Goal: Check status: Check status

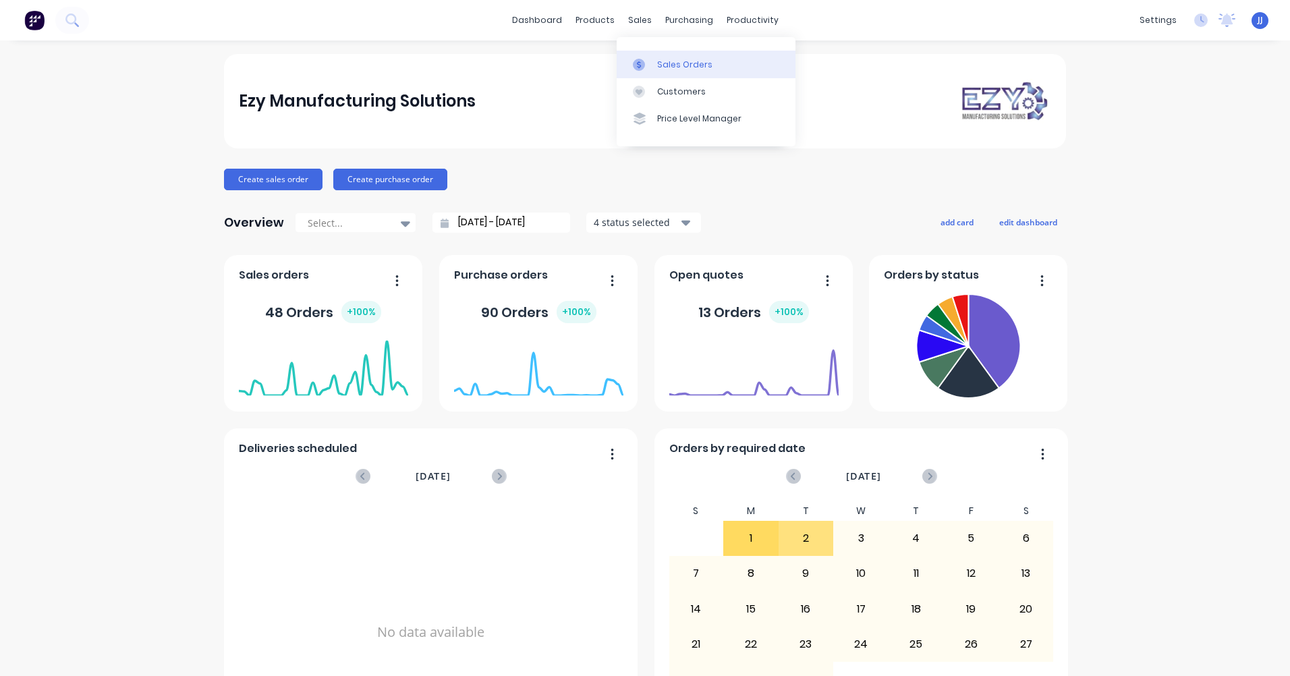
click at [663, 68] on div "Sales Orders" at bounding box center [684, 65] width 55 height 12
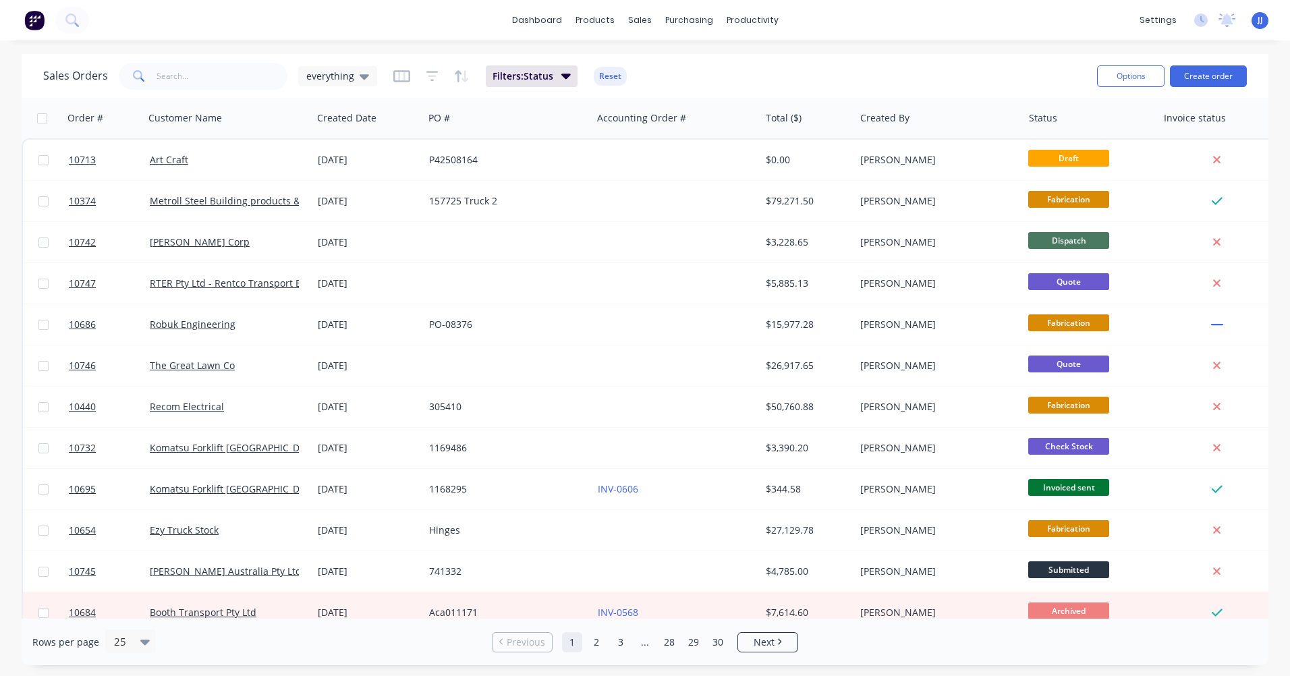
click at [117, 22] on div "dashboard products sales purchasing productivity dashboard products Product Cat…" at bounding box center [645, 20] width 1290 height 40
click at [157, 77] on input "text" at bounding box center [223, 76] width 132 height 27
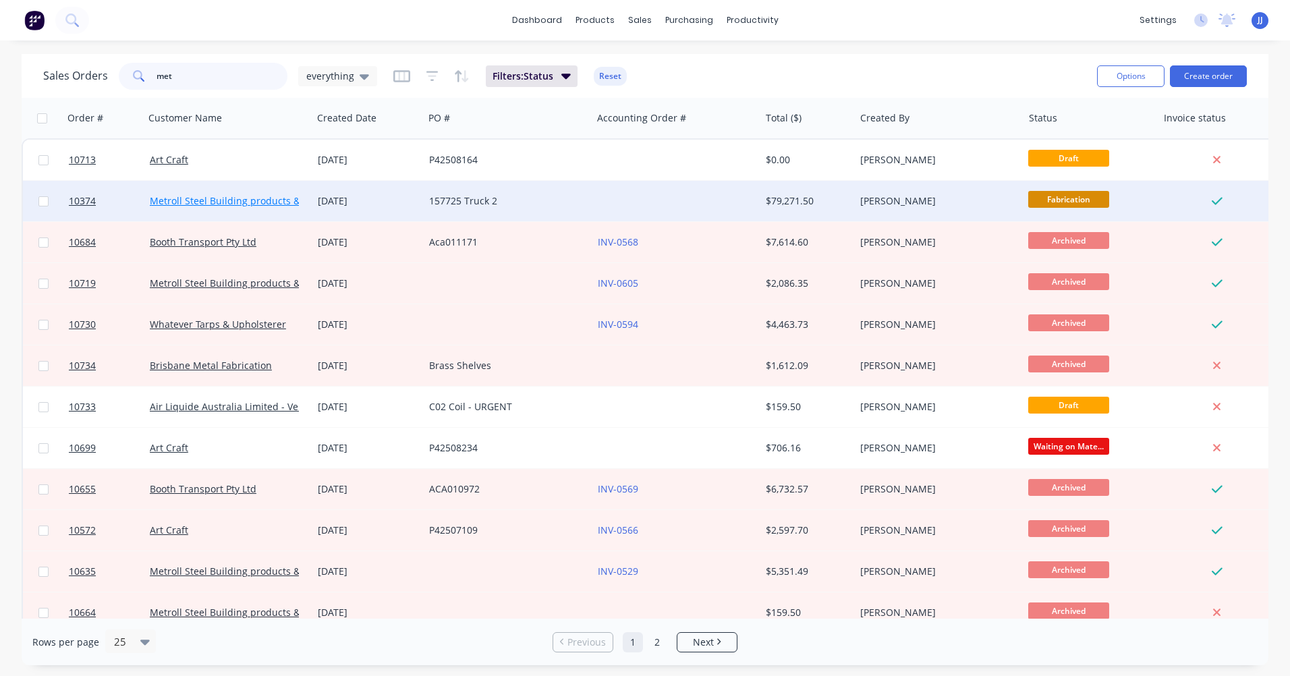
type input "met"
click at [291, 204] on link "Metroll Steel Building products & Solutions" at bounding box center [247, 200] width 195 height 13
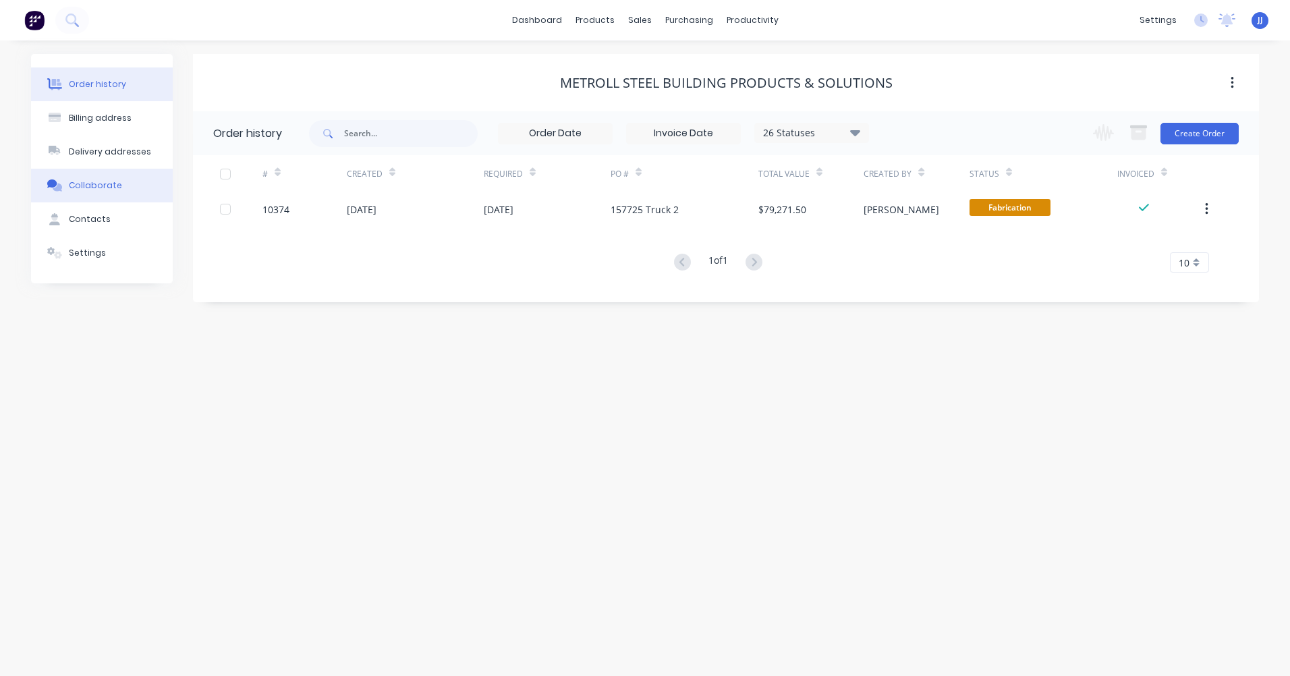
click at [88, 184] on div "Collaborate" at bounding box center [95, 185] width 53 height 12
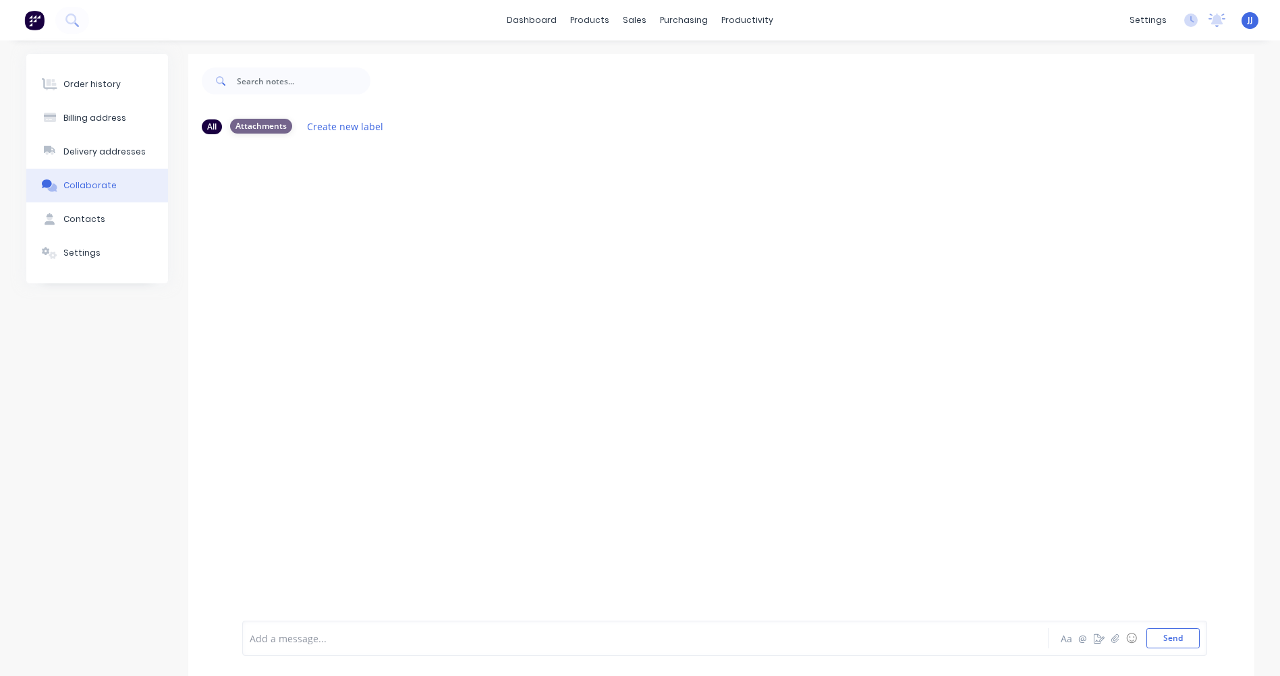
click at [270, 125] on div "Attachments" at bounding box center [261, 126] width 62 height 15
click at [84, 225] on div "Contacts" at bounding box center [84, 219] width 42 height 12
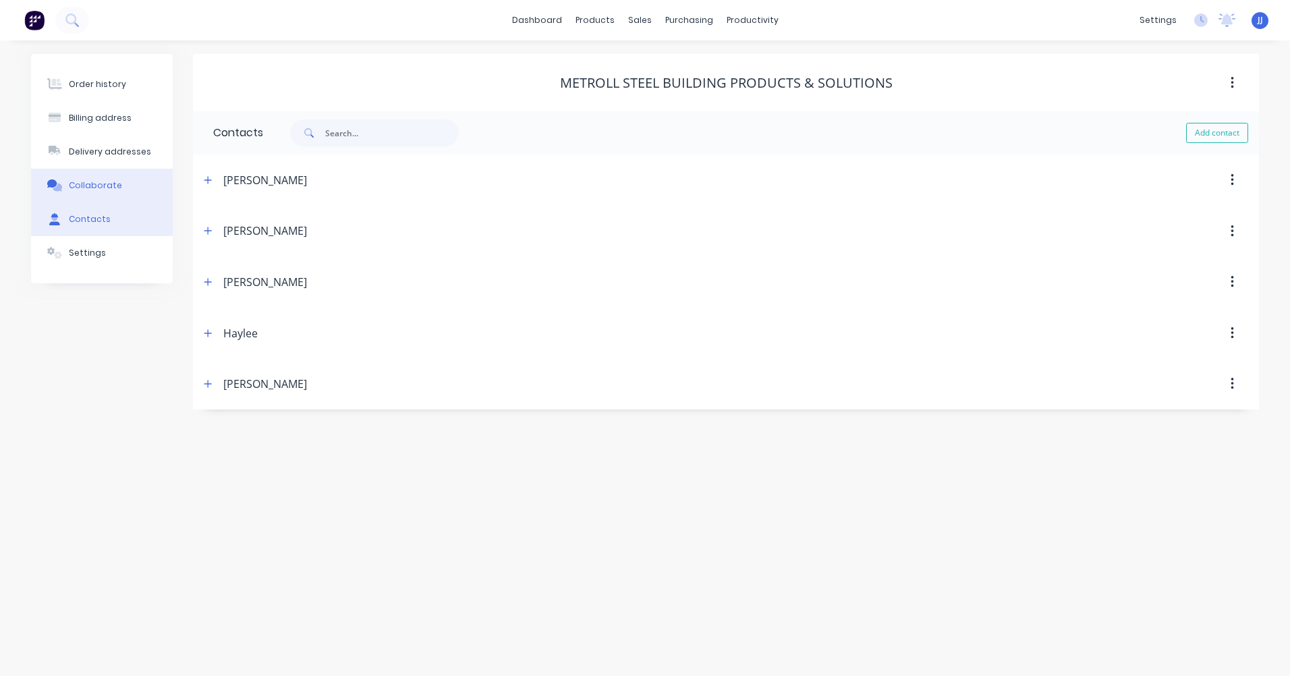
click at [87, 189] on div "Collaborate" at bounding box center [95, 185] width 53 height 12
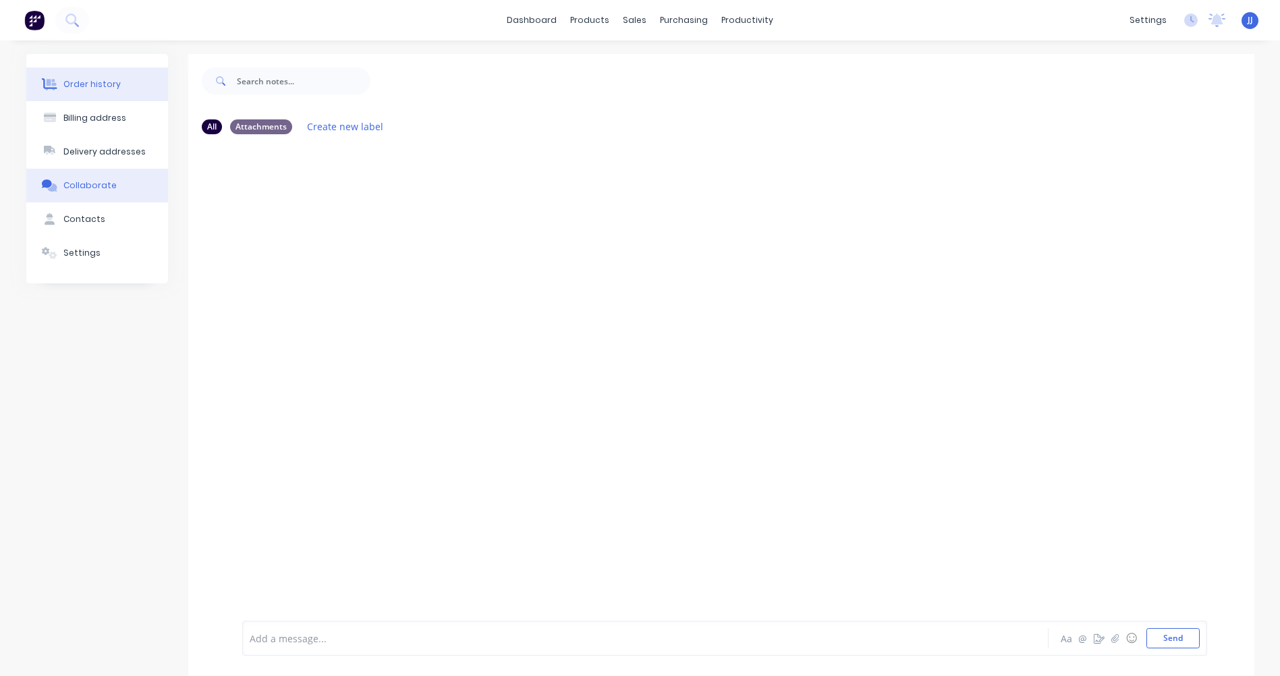
click at [96, 86] on div "Order history" at bounding box center [91, 84] width 57 height 12
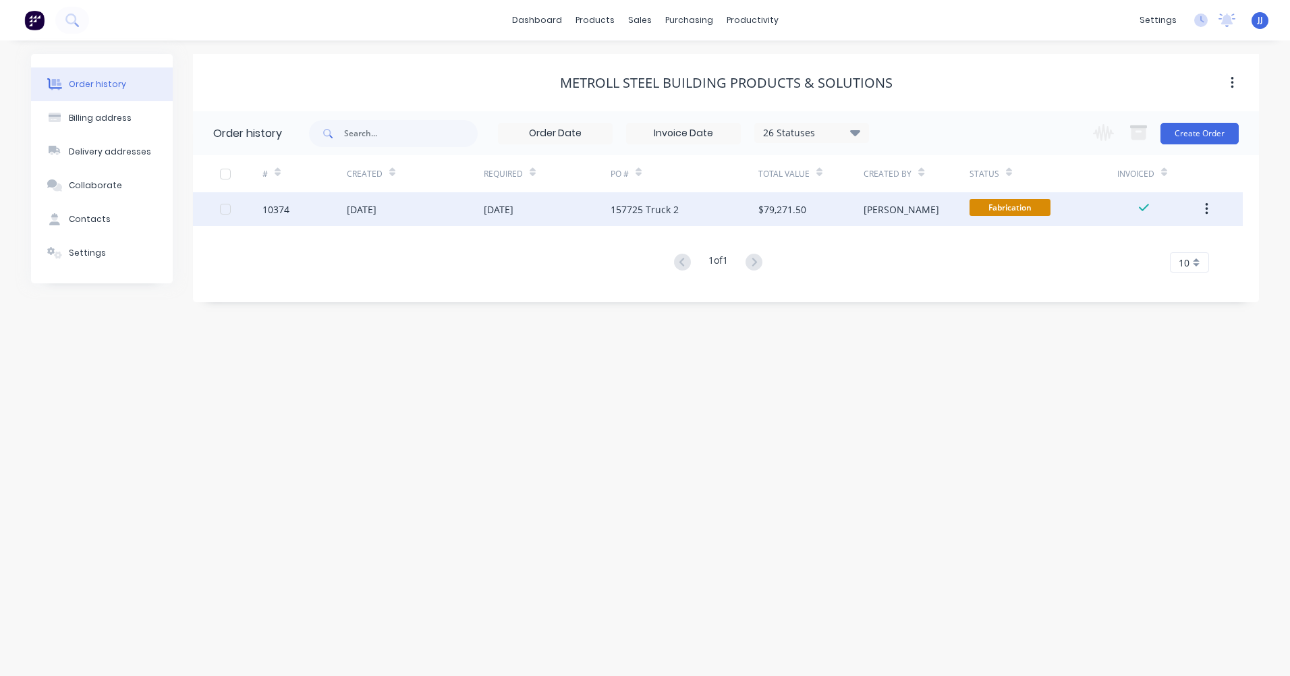
click at [358, 216] on div "[DATE]" at bounding box center [362, 209] width 30 height 14
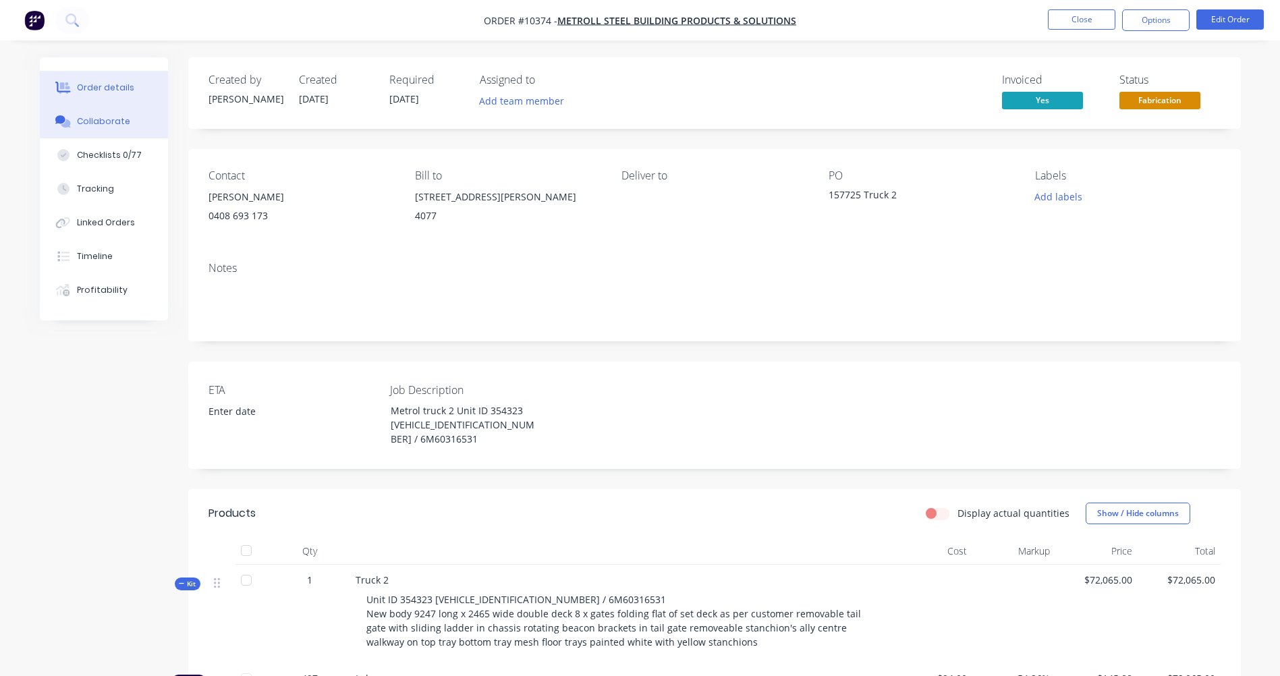
click at [118, 128] on button "Collaborate" at bounding box center [104, 122] width 128 height 34
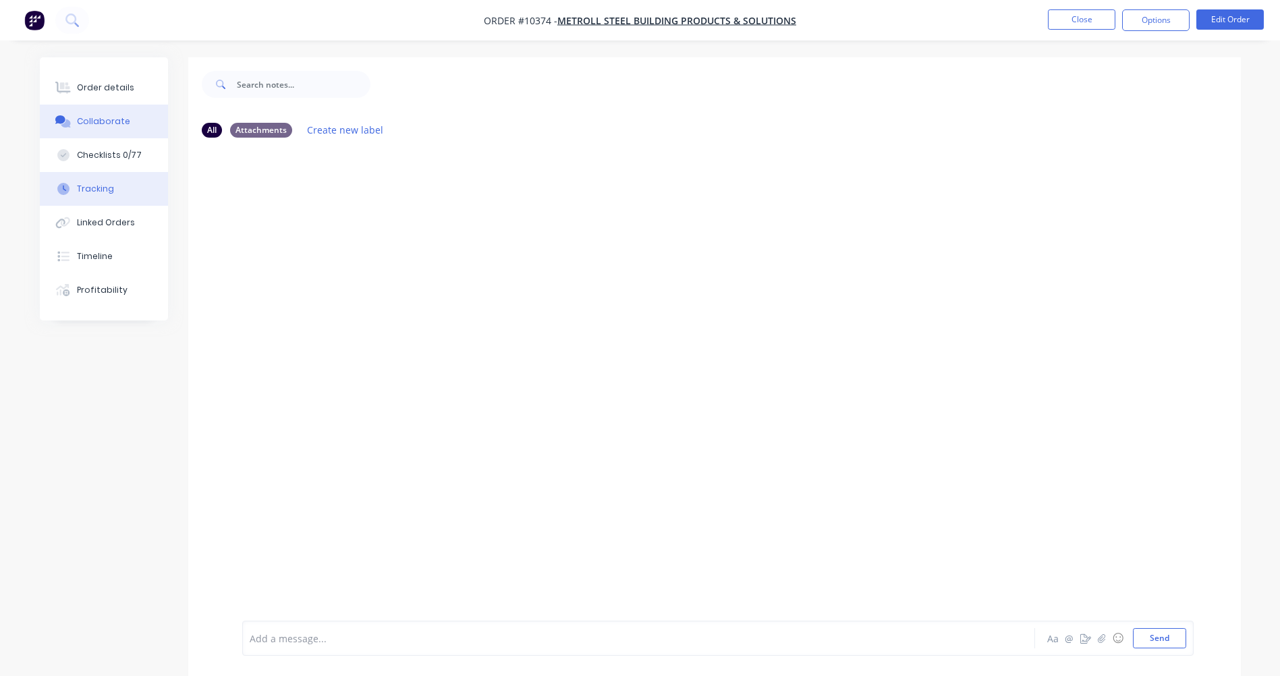
click at [110, 191] on div "Tracking" at bounding box center [95, 189] width 37 height 12
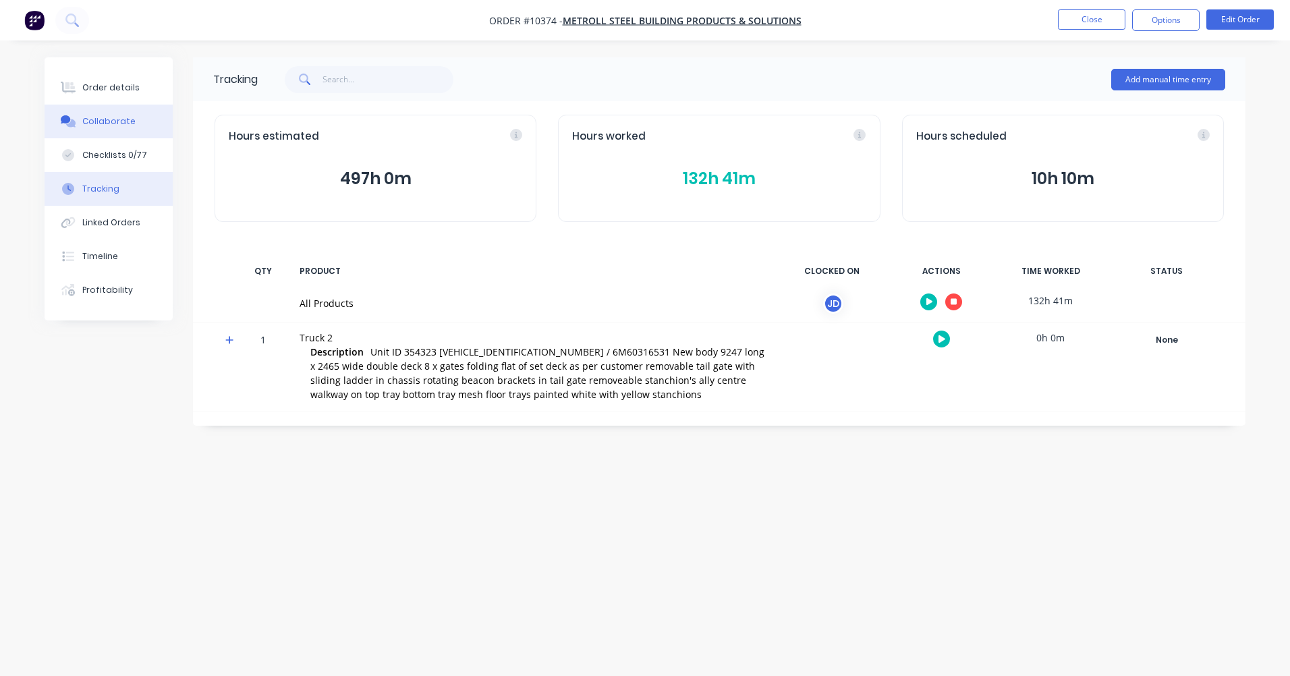
click at [94, 122] on div "Collaborate" at bounding box center [108, 121] width 53 height 12
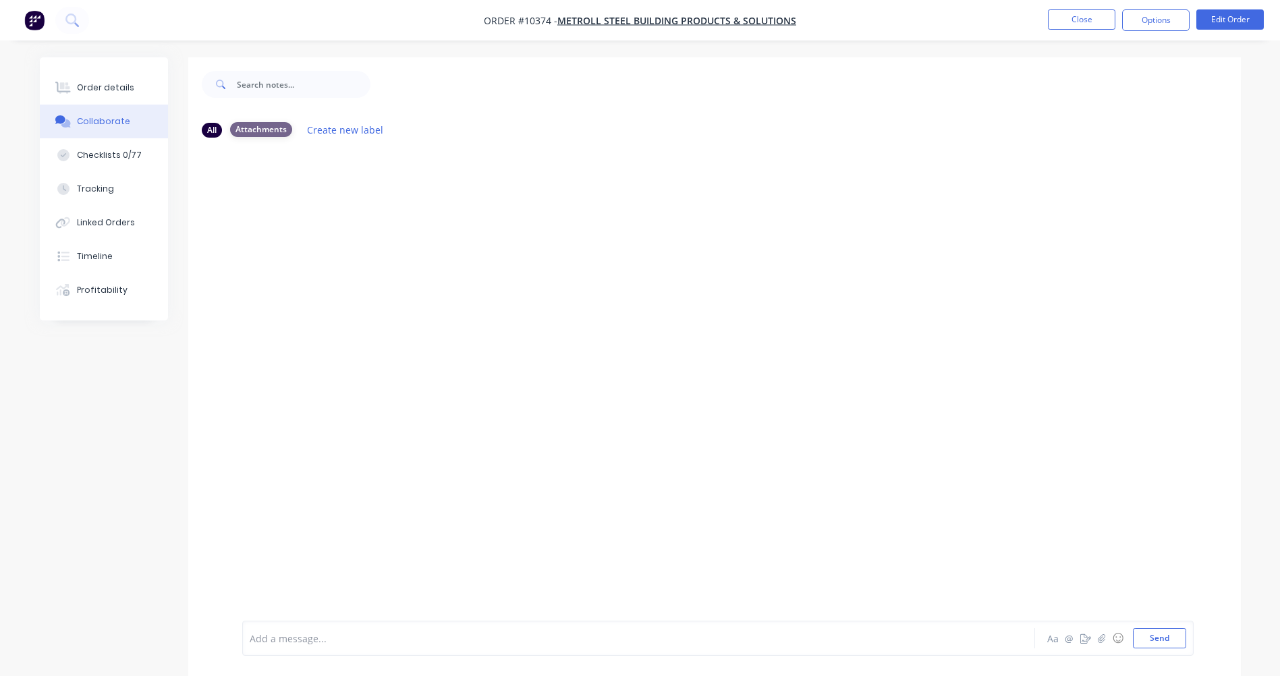
click at [259, 128] on div "Attachments" at bounding box center [261, 129] width 62 height 15
click at [124, 152] on div "Checklists 0/77" at bounding box center [109, 155] width 65 height 12
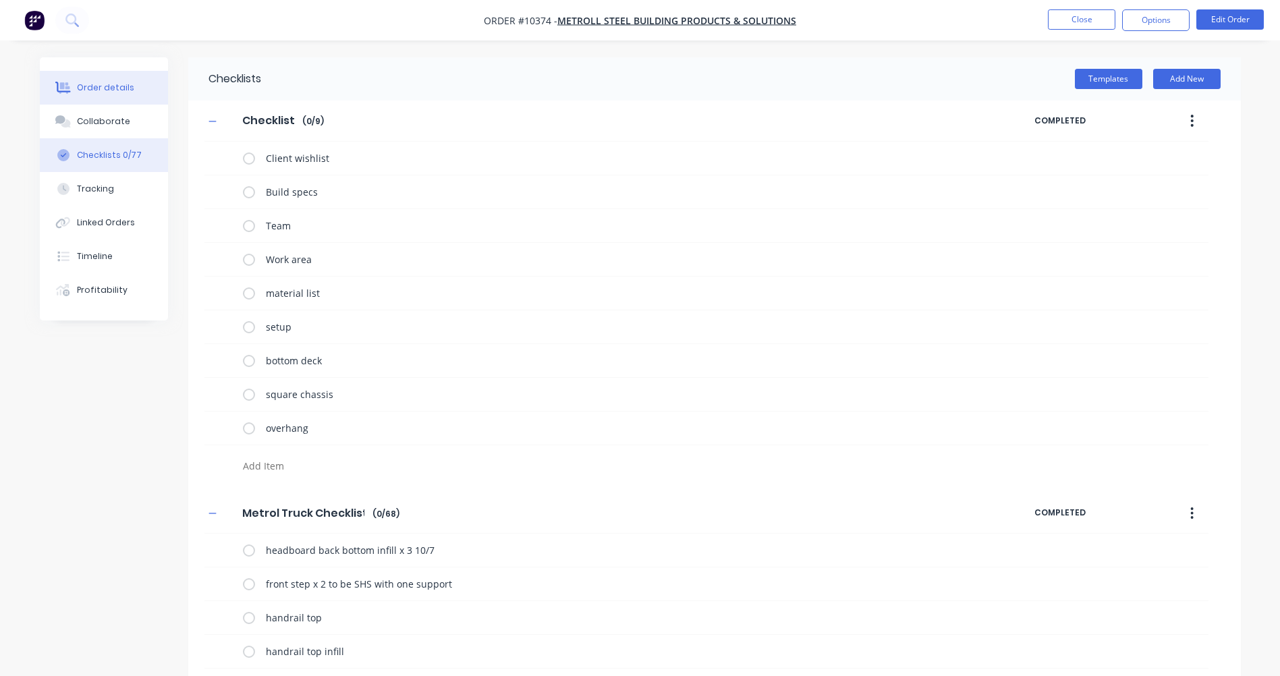
click at [108, 92] on div "Order details" at bounding box center [105, 88] width 57 height 12
